Goal: Task Accomplishment & Management: Use online tool/utility

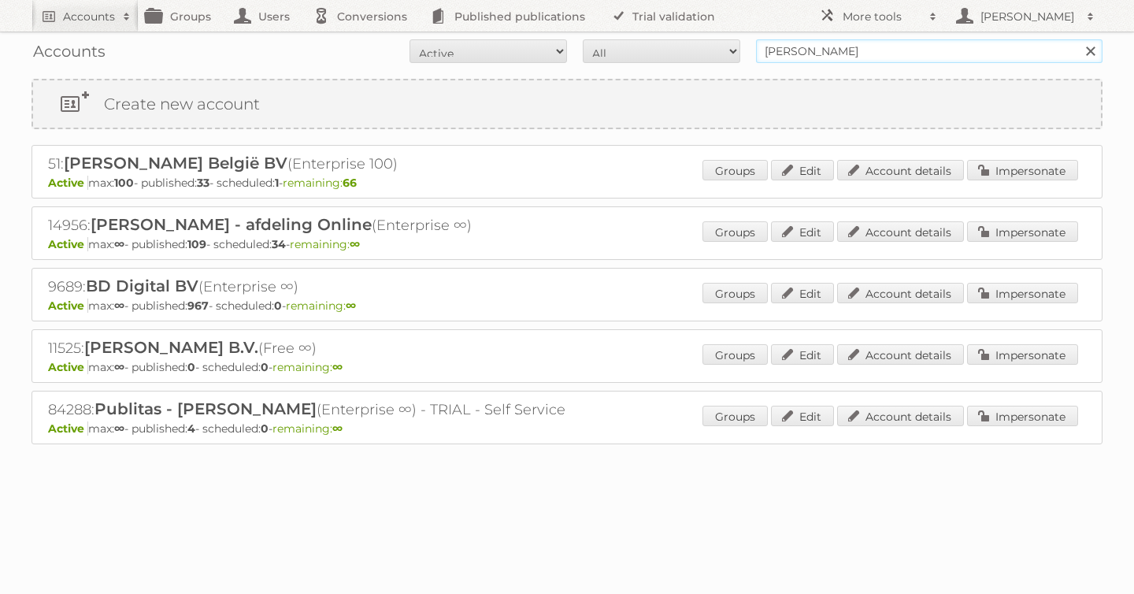
drag, startPoint x: 859, startPoint y: 54, endPoint x: 593, endPoint y: 35, distance: 266.1
click at [597, 35] on div "Accounts All Active Expired Pending All Paid Trials Self service [PERSON_NAME] …" at bounding box center [567, 51] width 1071 height 39
type input "billa"
click at [1078, 39] on input "Search" at bounding box center [1090, 51] width 24 height 24
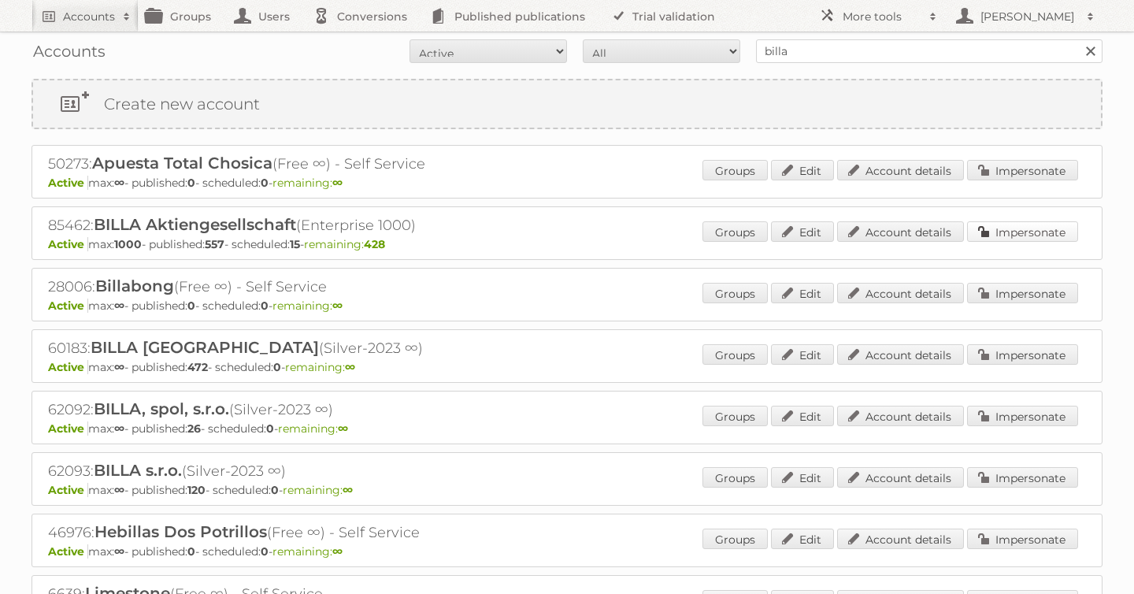
click at [992, 225] on link "Impersonate" at bounding box center [1022, 231] width 111 height 20
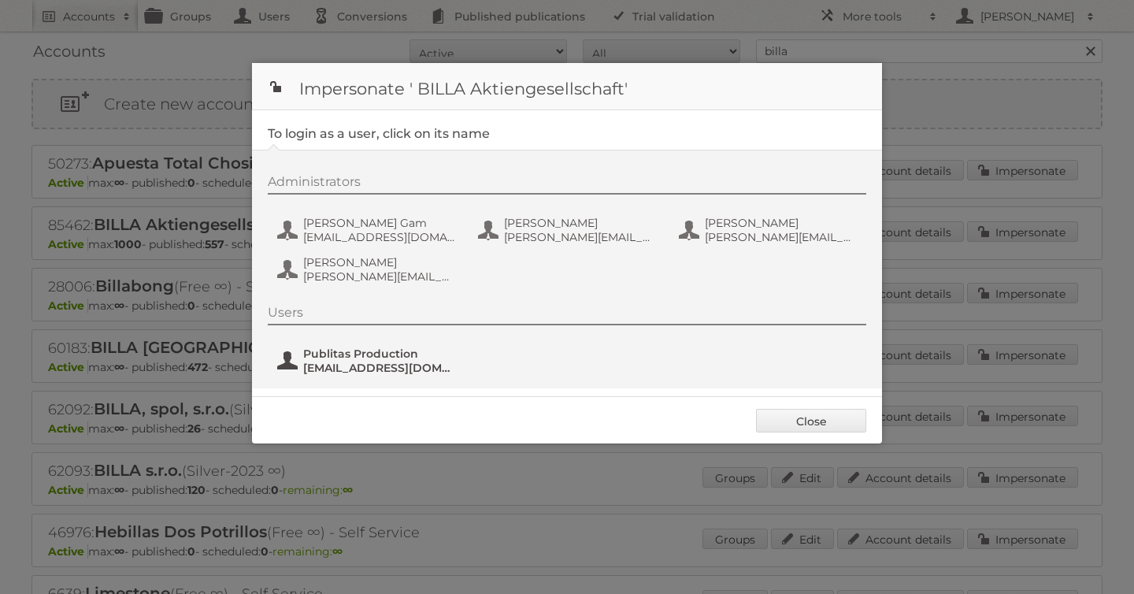
click at [349, 355] on span "Publitas Production" at bounding box center [379, 354] width 153 height 14
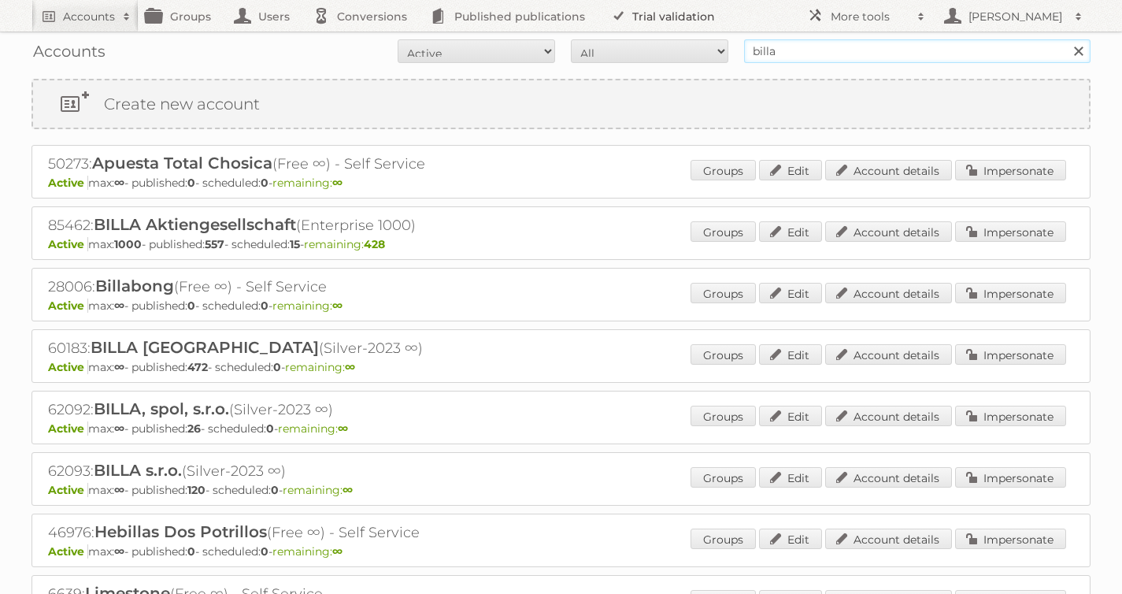
drag, startPoint x: 735, startPoint y: 45, endPoint x: 622, endPoint y: 28, distance: 113.8
click at [636, 32] on div "Accounts All Active Expired Pending All Paid Trials Self service billa Search" at bounding box center [561, 51] width 1059 height 39
type input "e"
type input "etos"
click at [1066, 39] on input "Search" at bounding box center [1078, 51] width 24 height 24
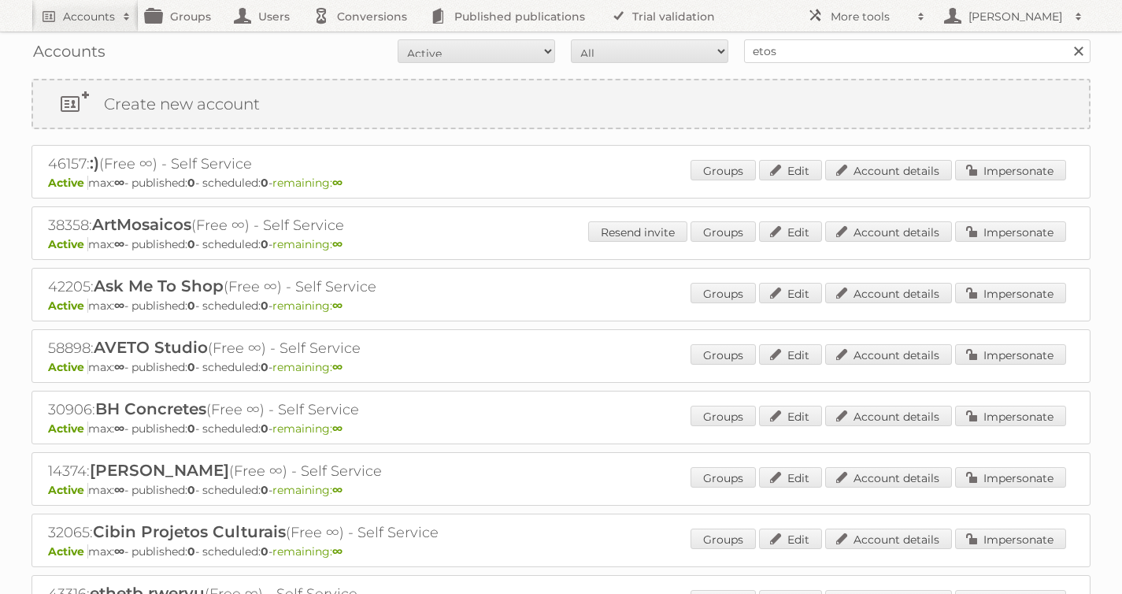
scroll to position [263, 0]
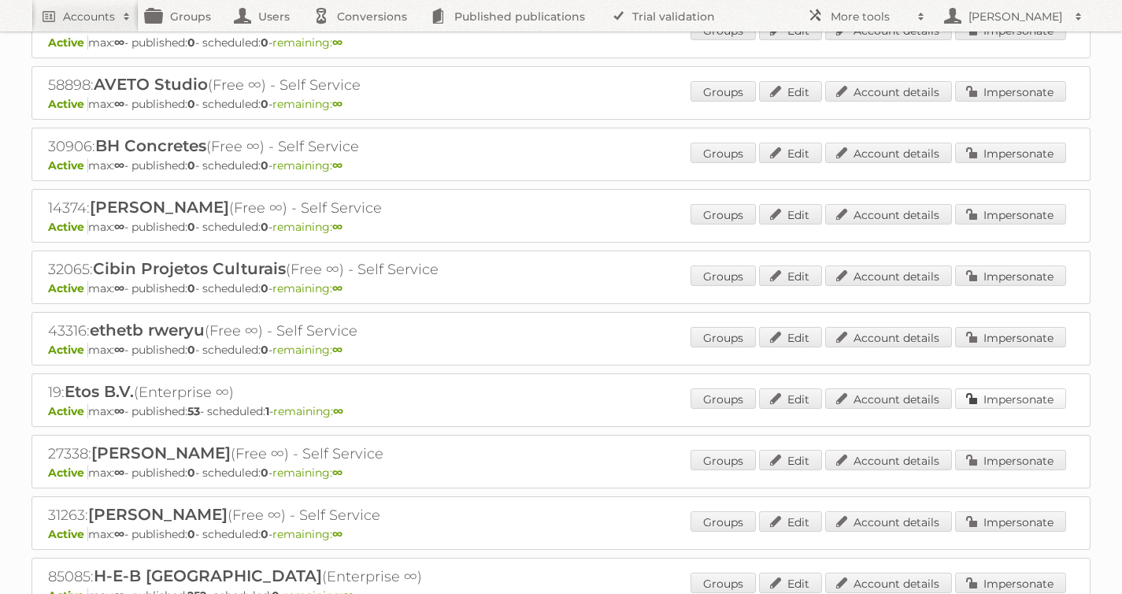
click at [1018, 396] on link "Impersonate" at bounding box center [1010, 398] width 111 height 20
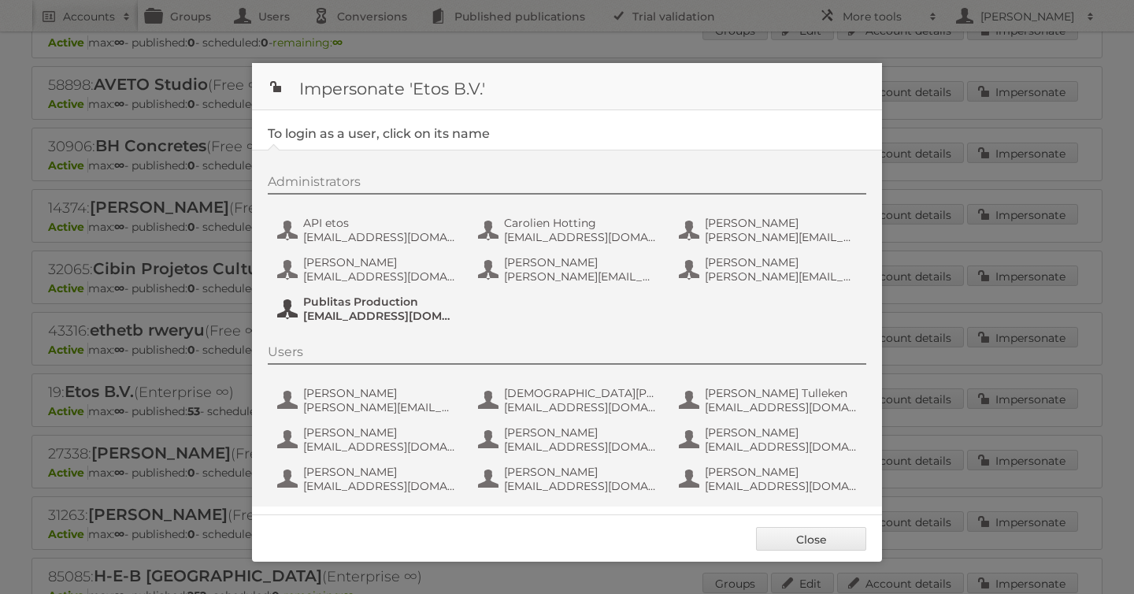
click at [381, 302] on span "Publitas Production" at bounding box center [379, 302] width 153 height 14
